Goal: Find specific page/section: Find specific page/section

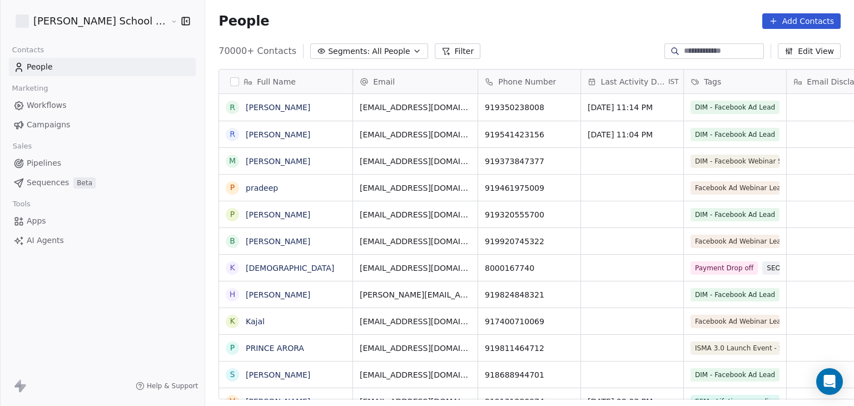
scroll to position [348, 679]
click at [692, 48] on input at bounding box center [723, 51] width 78 height 11
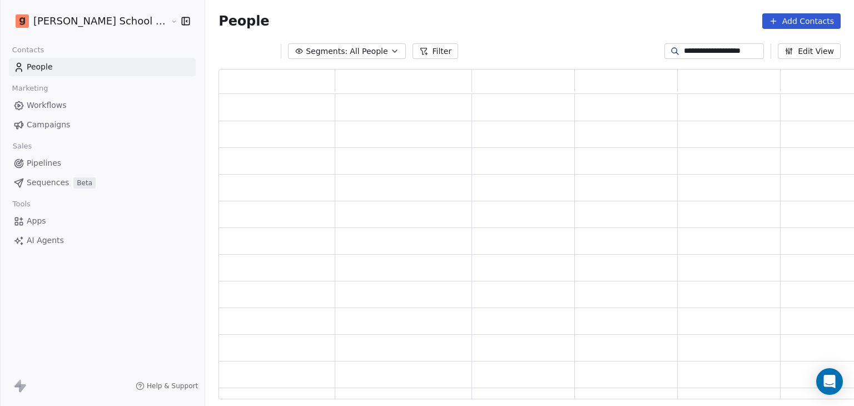
scroll to position [321, 652]
click at [734, 57] on div "**********" at bounding box center [714, 51] width 100 height 16
type input "*"
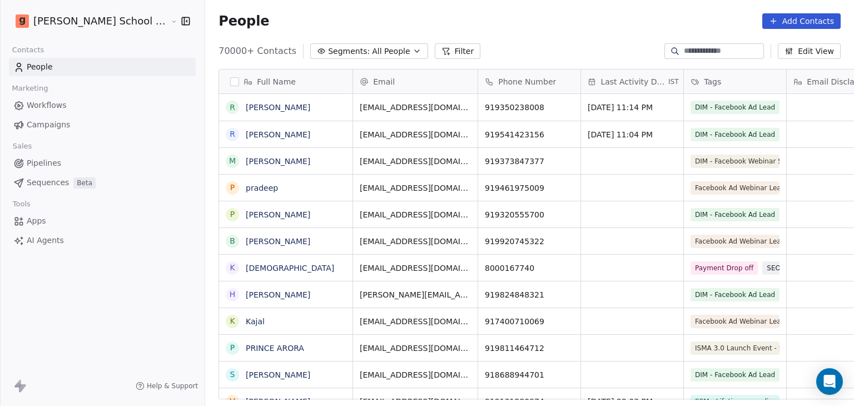
scroll to position [348, 679]
paste input "**********"
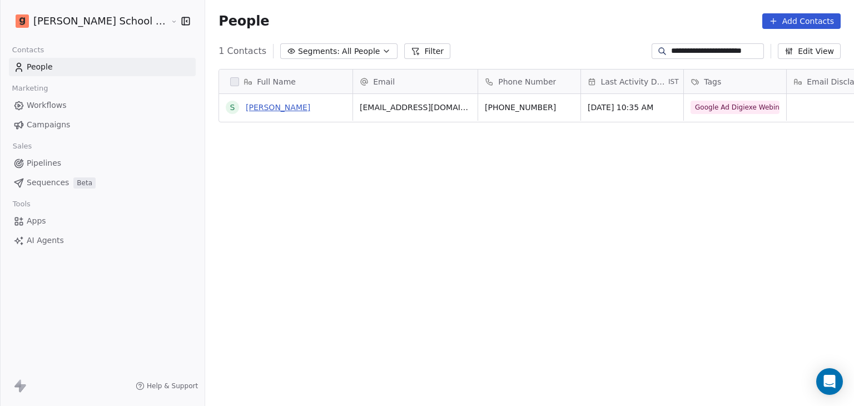
type input "**********"
click at [246, 110] on link "[PERSON_NAME]" at bounding box center [278, 107] width 64 height 9
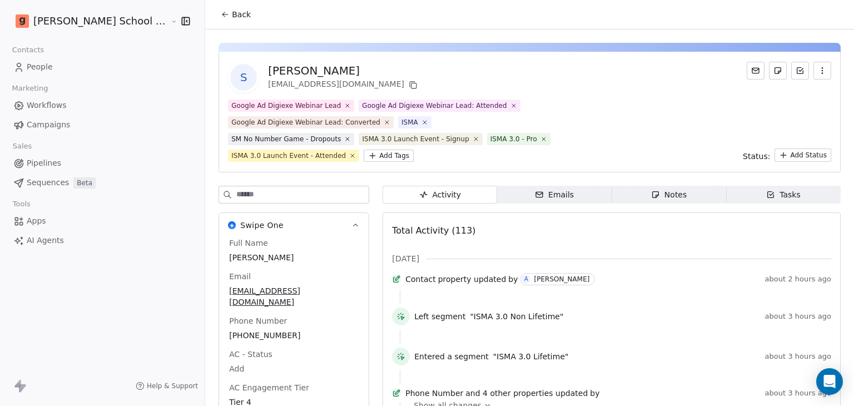
click at [615, 89] on div "S [PERSON_NAME] [EMAIL_ADDRESS][DOMAIN_NAME]" at bounding box center [529, 77] width 603 height 31
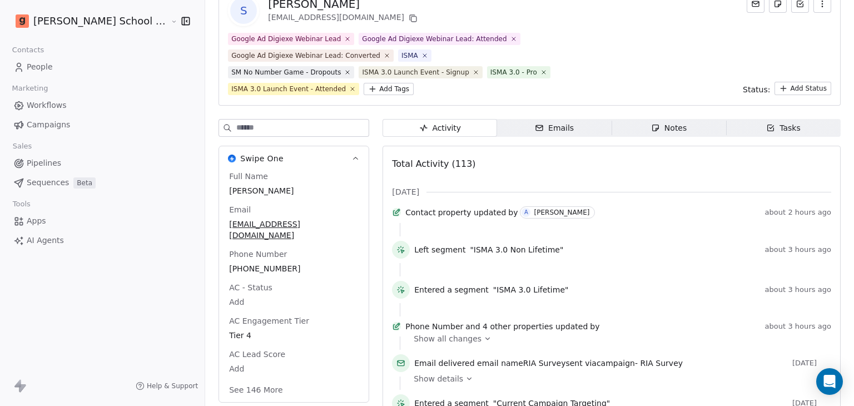
scroll to position [44, 0]
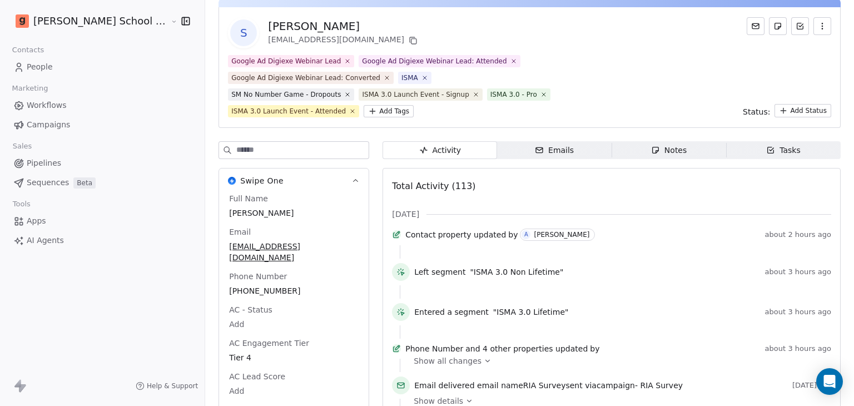
click at [615, 89] on div "Google Ad Digiexe Webinar Lead Google Ad Digiexe Webinar Lead: Attended Google …" at bounding box center [529, 86] width 603 height 62
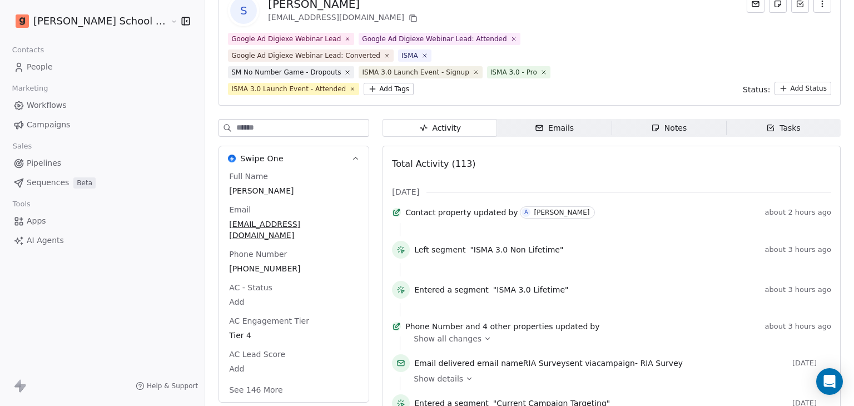
scroll to position [0, 0]
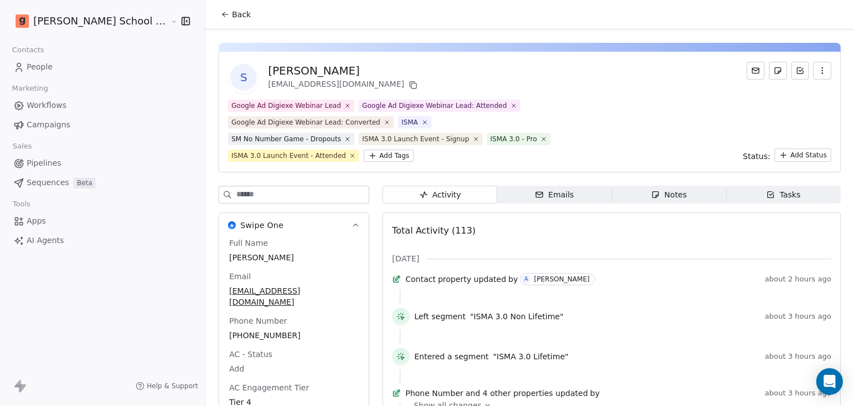
click at [221, 13] on icon at bounding box center [225, 14] width 9 height 9
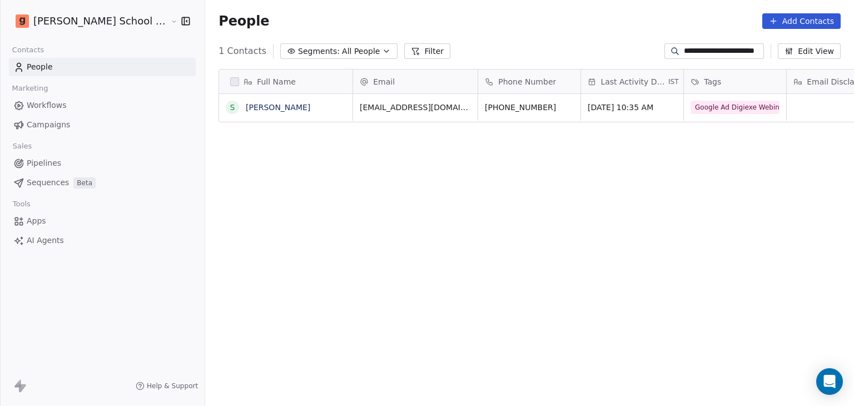
scroll to position [348, 679]
click at [689, 54] on input "**********" at bounding box center [723, 51] width 78 height 11
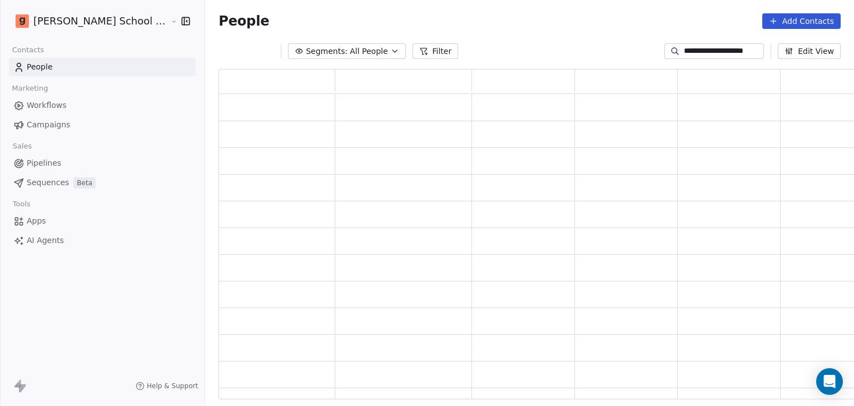
scroll to position [321, 652]
type input "*"
paste input "**********"
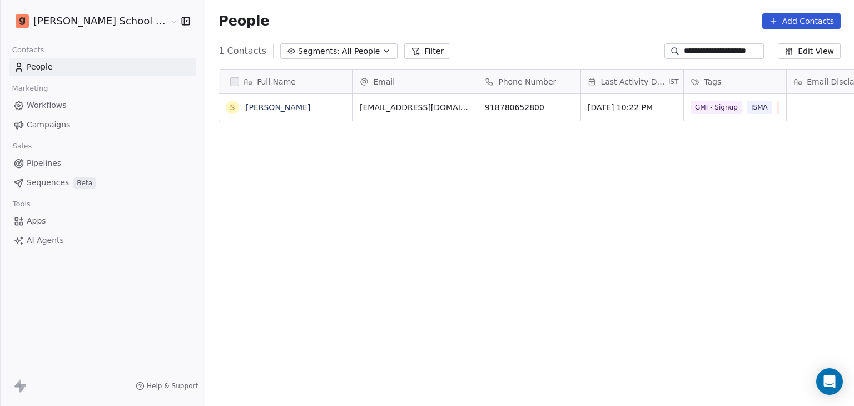
scroll to position [348, 679]
type input "**********"
click at [246, 103] on link "[PERSON_NAME]" at bounding box center [278, 107] width 64 height 9
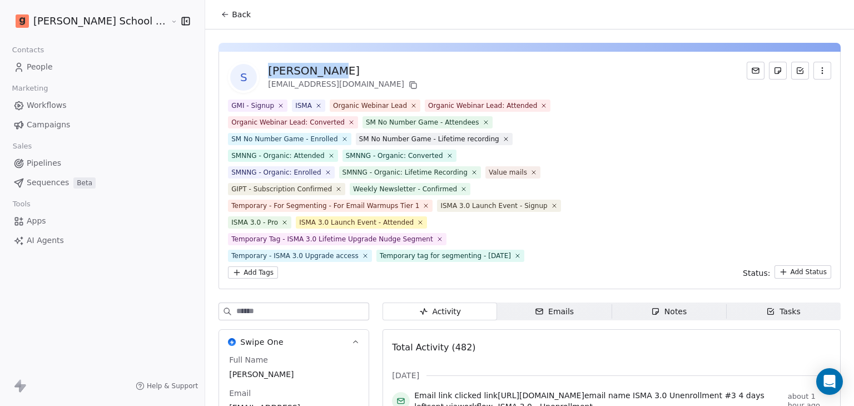
drag, startPoint x: 229, startPoint y: 67, endPoint x: 295, endPoint y: 65, distance: 66.2
click at [295, 65] on div "[PERSON_NAME]" at bounding box center [344, 71] width 152 height 16
copy div "[PERSON_NAME]"
click at [565, 205] on div "GMI - Signup ISMA Organic Webinar Lead Organic Webinar Lead: Attended Organic W…" at bounding box center [529, 189] width 603 height 179
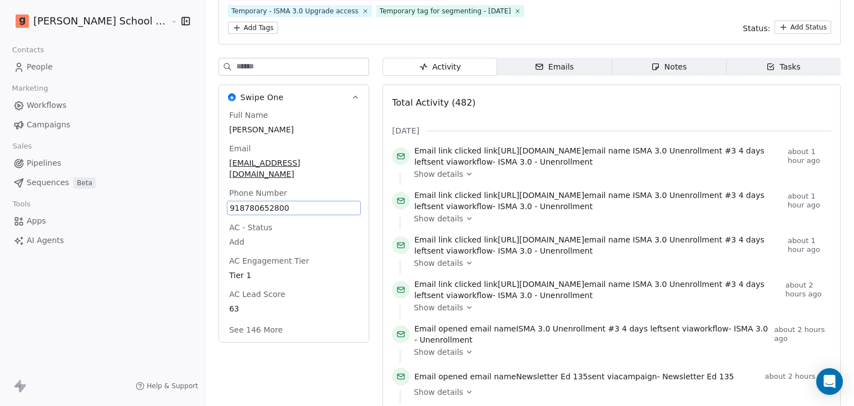
scroll to position [221, 0]
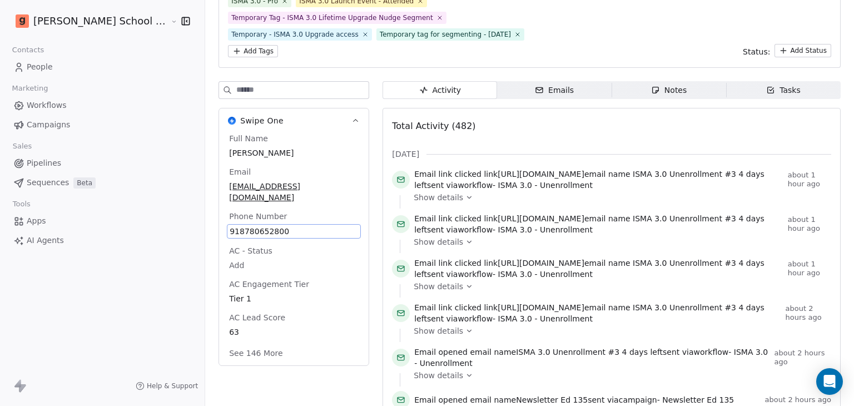
drag, startPoint x: 241, startPoint y: 174, endPoint x: 194, endPoint y: 201, distance: 54.1
click at [230, 226] on span "918780652800" at bounding box center [294, 231] width 128 height 11
drag, startPoint x: 194, startPoint y: 201, endPoint x: 241, endPoint y: 201, distance: 46.7
click at [241, 226] on span "918780652800" at bounding box center [294, 231] width 128 height 11
drag, startPoint x: 241, startPoint y: 201, endPoint x: 247, endPoint y: 202, distance: 6.8
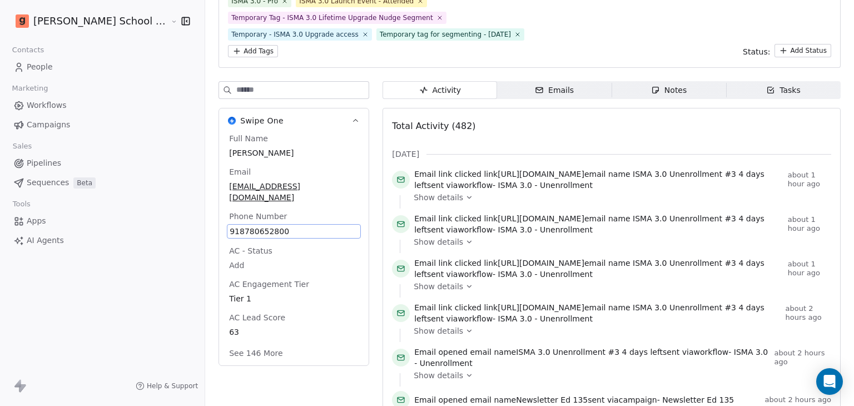
click at [247, 226] on span "918780652800" at bounding box center [294, 231] width 128 height 11
drag, startPoint x: 247, startPoint y: 202, endPoint x: 368, endPoint y: 280, distance: 143.1
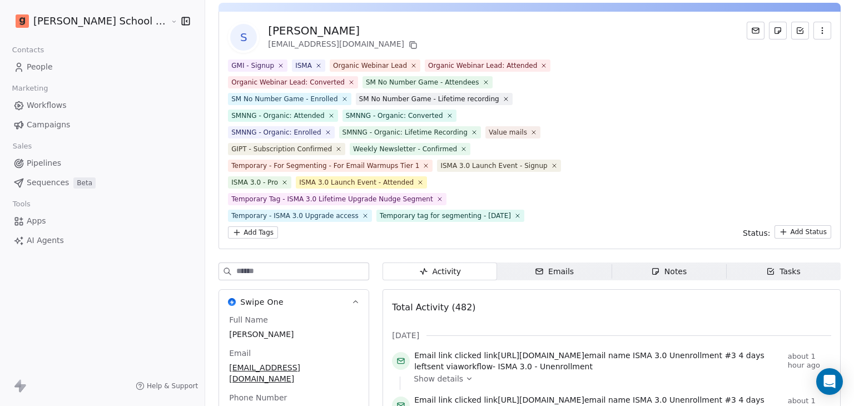
scroll to position [0, 0]
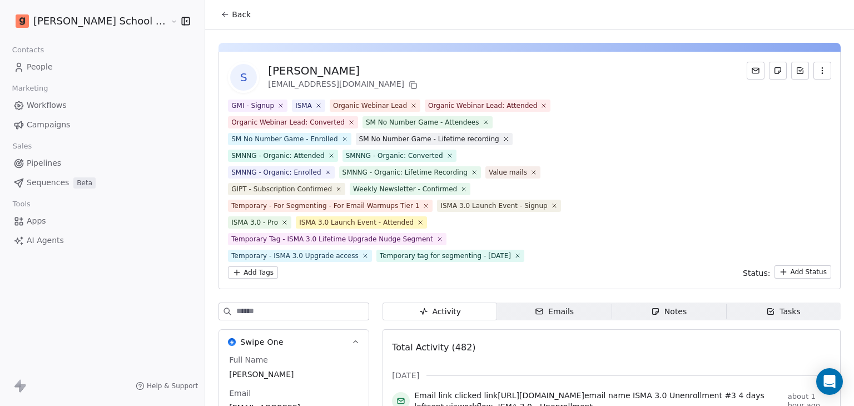
click at [214, 12] on button "Back" at bounding box center [235, 14] width 43 height 20
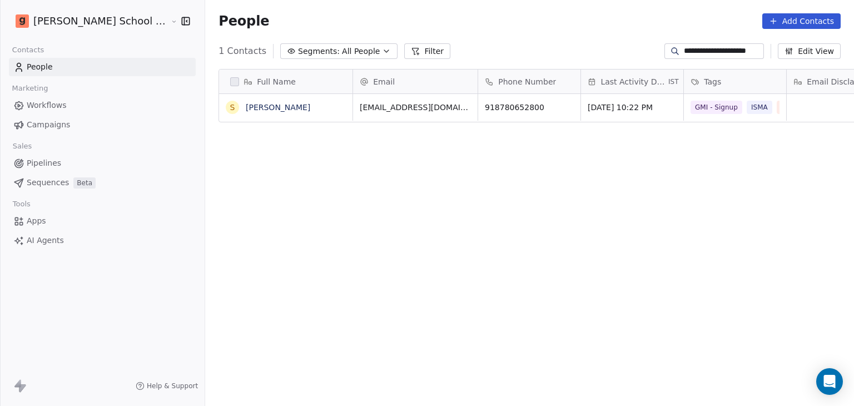
scroll to position [348, 679]
click at [713, 54] on input "**********" at bounding box center [723, 51] width 78 height 11
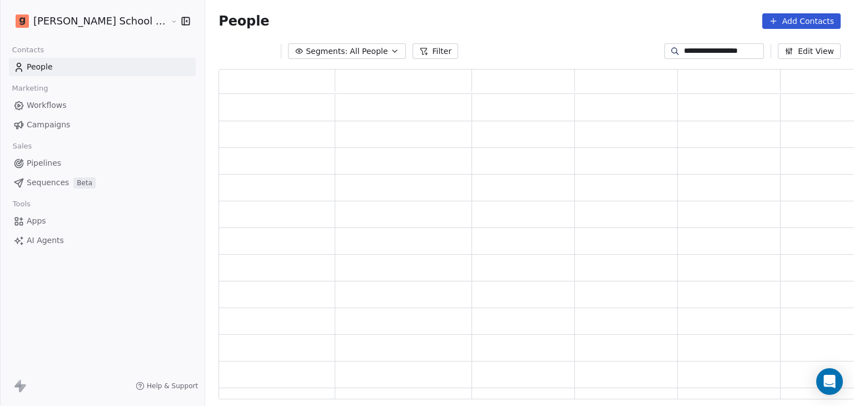
scroll to position [321, 652]
type input "*"
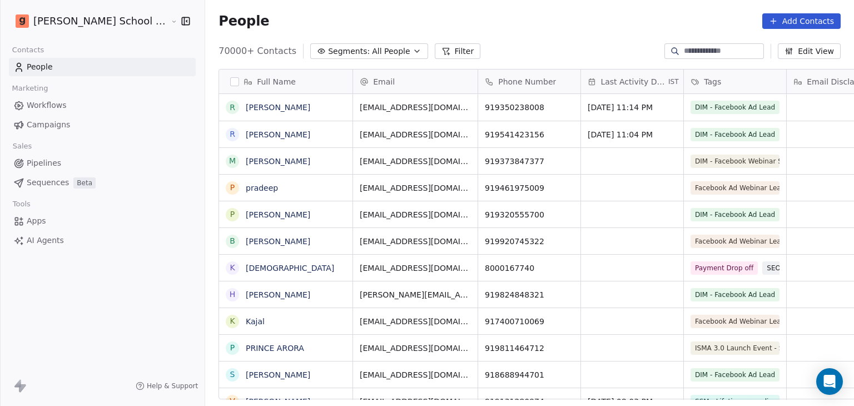
scroll to position [348, 679]
paste input "**********"
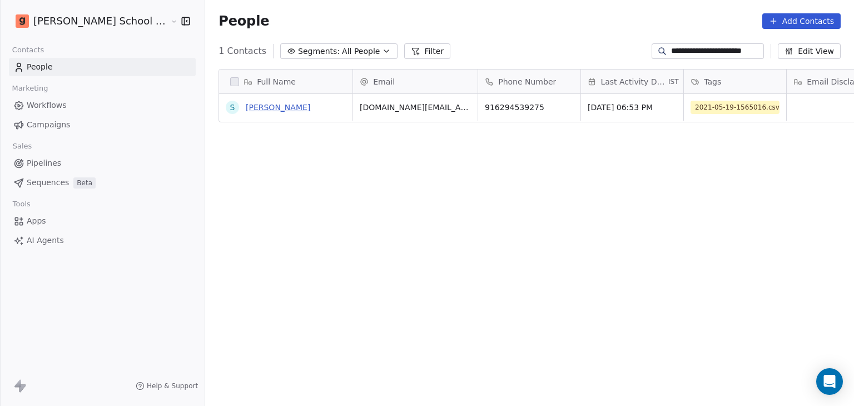
type input "**********"
click at [255, 106] on link "[PERSON_NAME]" at bounding box center [278, 107] width 64 height 9
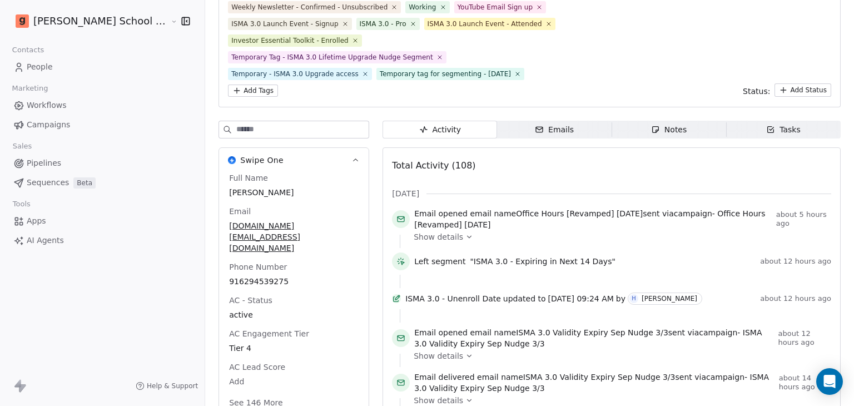
scroll to position [160, 0]
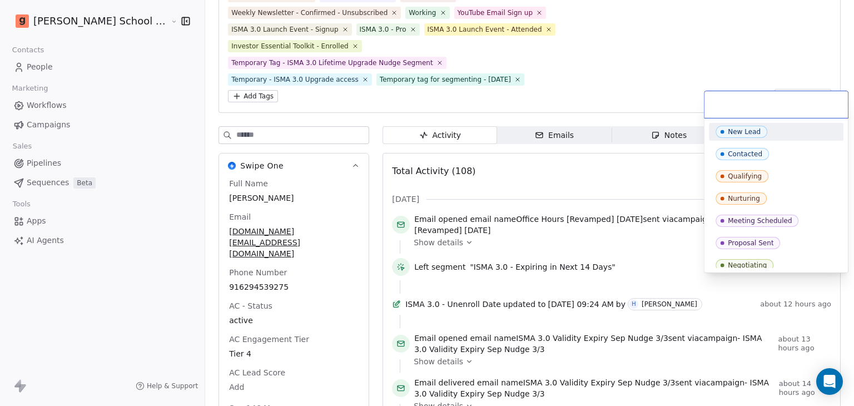
click at [801, 80] on html "[PERSON_NAME] School of Finance LLP Contacts People Marketing Workflows Campaig…" at bounding box center [427, 203] width 854 height 406
click at [756, 52] on html "[PERSON_NAME] School of Finance LLP Contacts People Marketing Workflows Campaig…" at bounding box center [427, 203] width 854 height 406
